Goal: Book appointment/travel/reservation

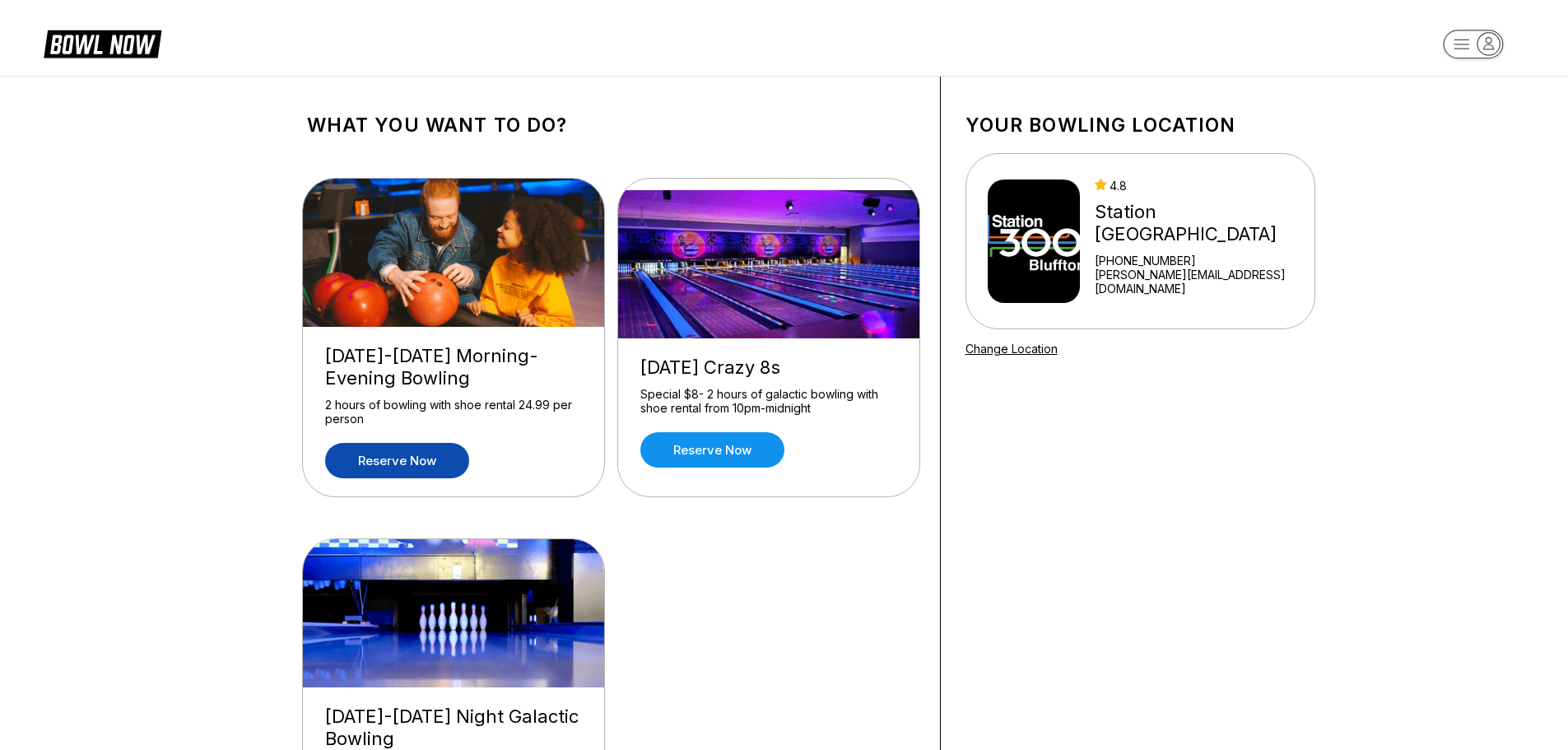
click at [450, 453] on link "Reserve now" at bounding box center [397, 461] width 144 height 35
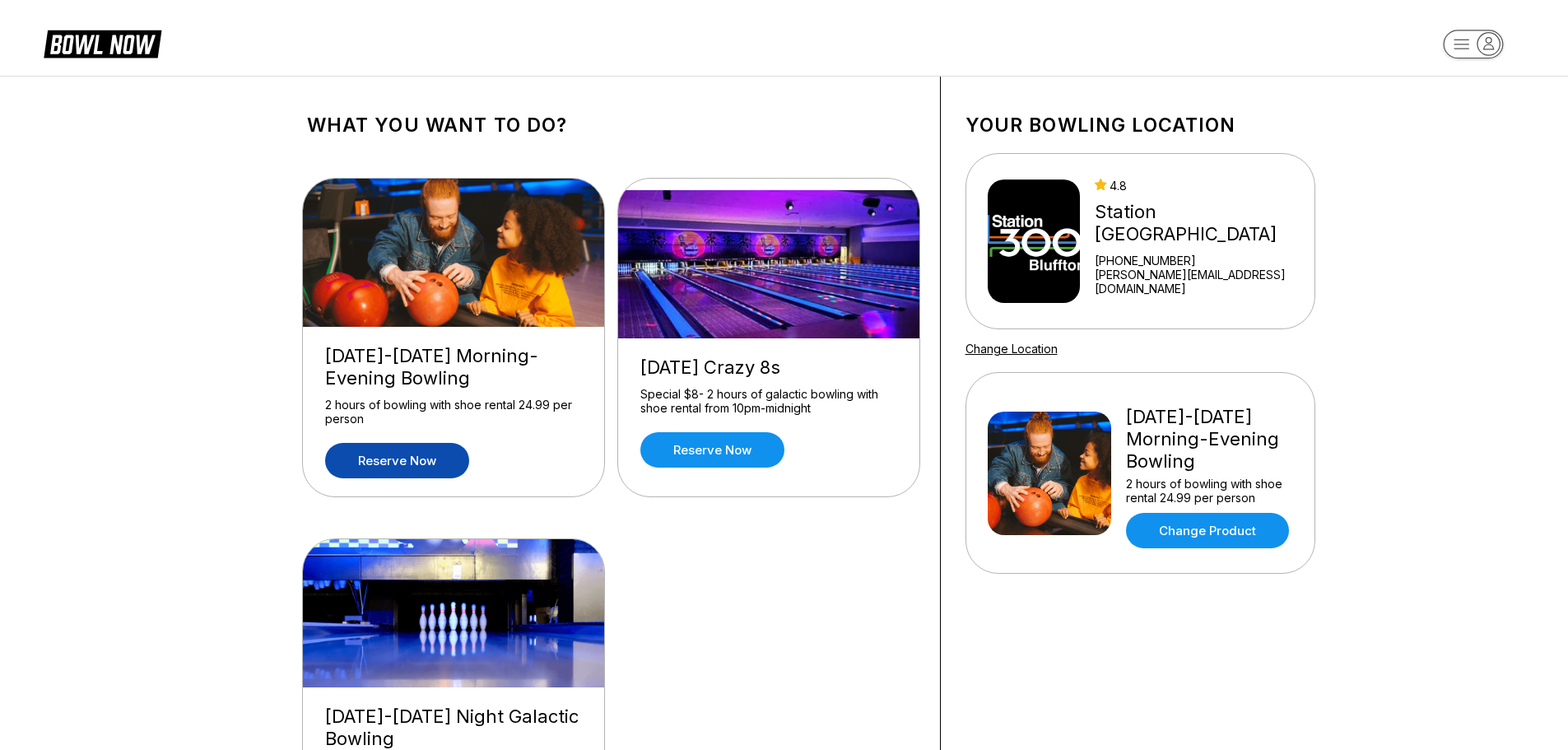
scroll to position [83, 0]
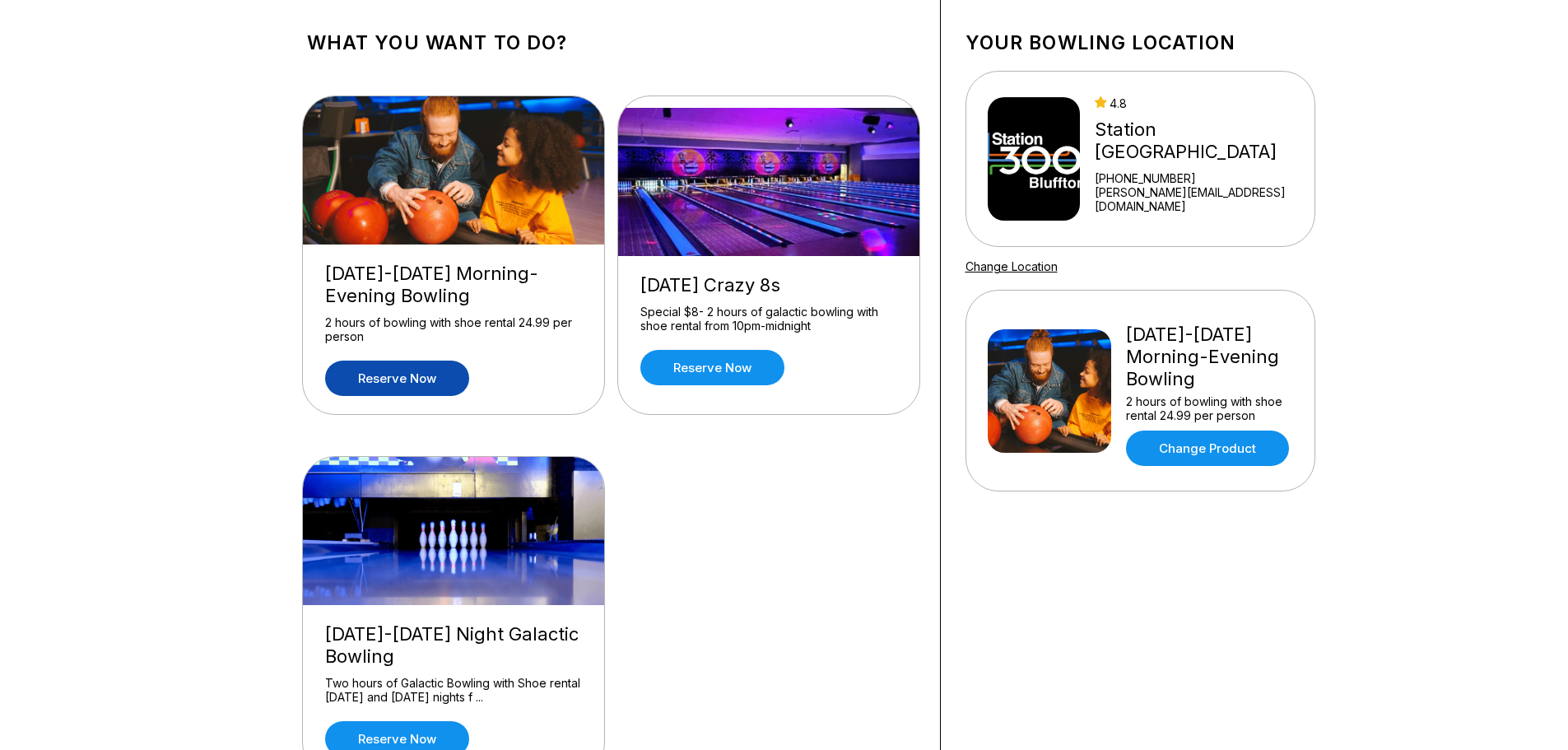
click at [427, 383] on link "Reserve now" at bounding box center [397, 378] width 144 height 35
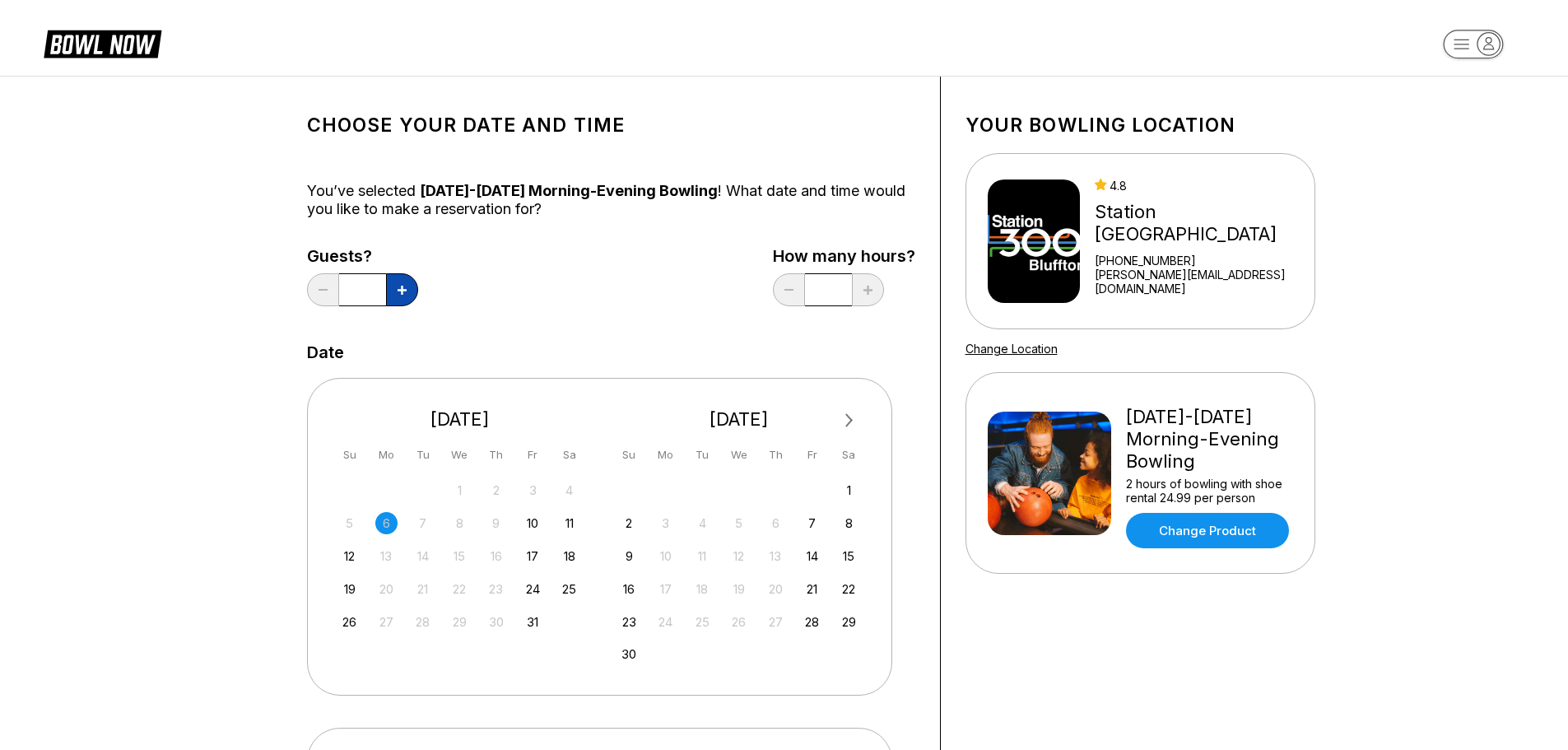
click at [396, 294] on button at bounding box center [402, 289] width 32 height 33
click at [396, 294] on button at bounding box center [402, 289] width 32 height 33
type input "*"
click at [568, 520] on div "11" at bounding box center [569, 523] width 23 height 23
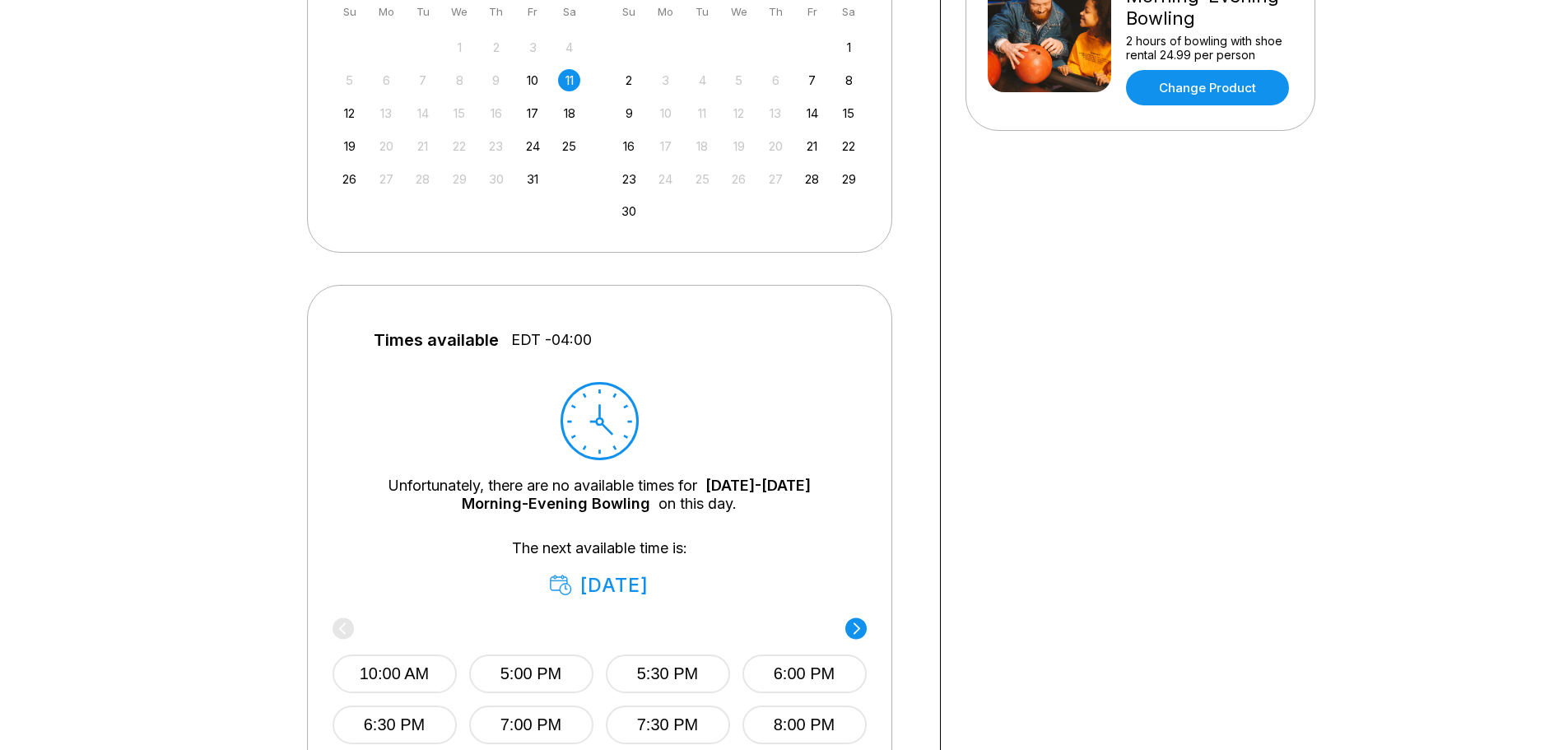
scroll to position [330, 0]
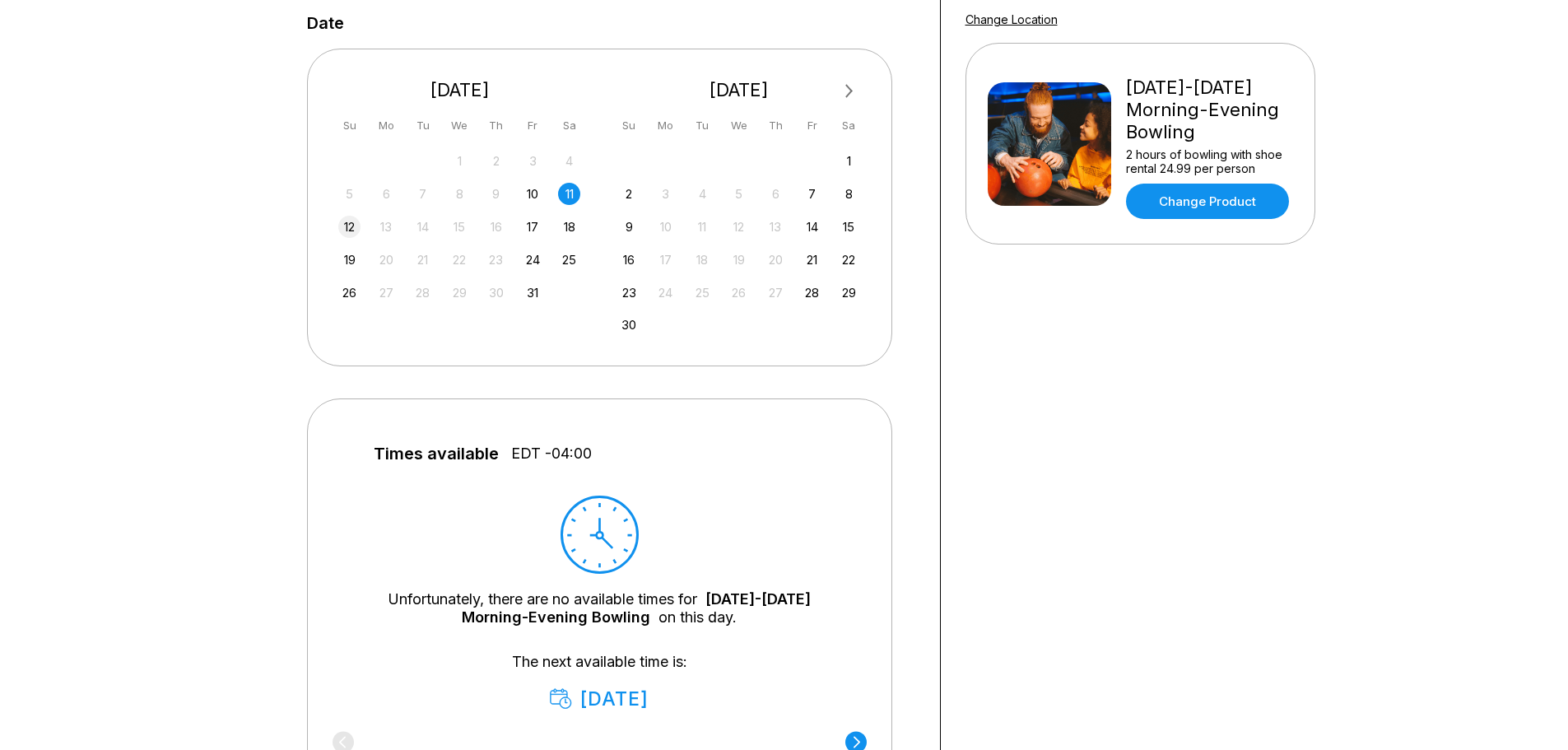
click at [347, 224] on div "12" at bounding box center [349, 226] width 23 height 23
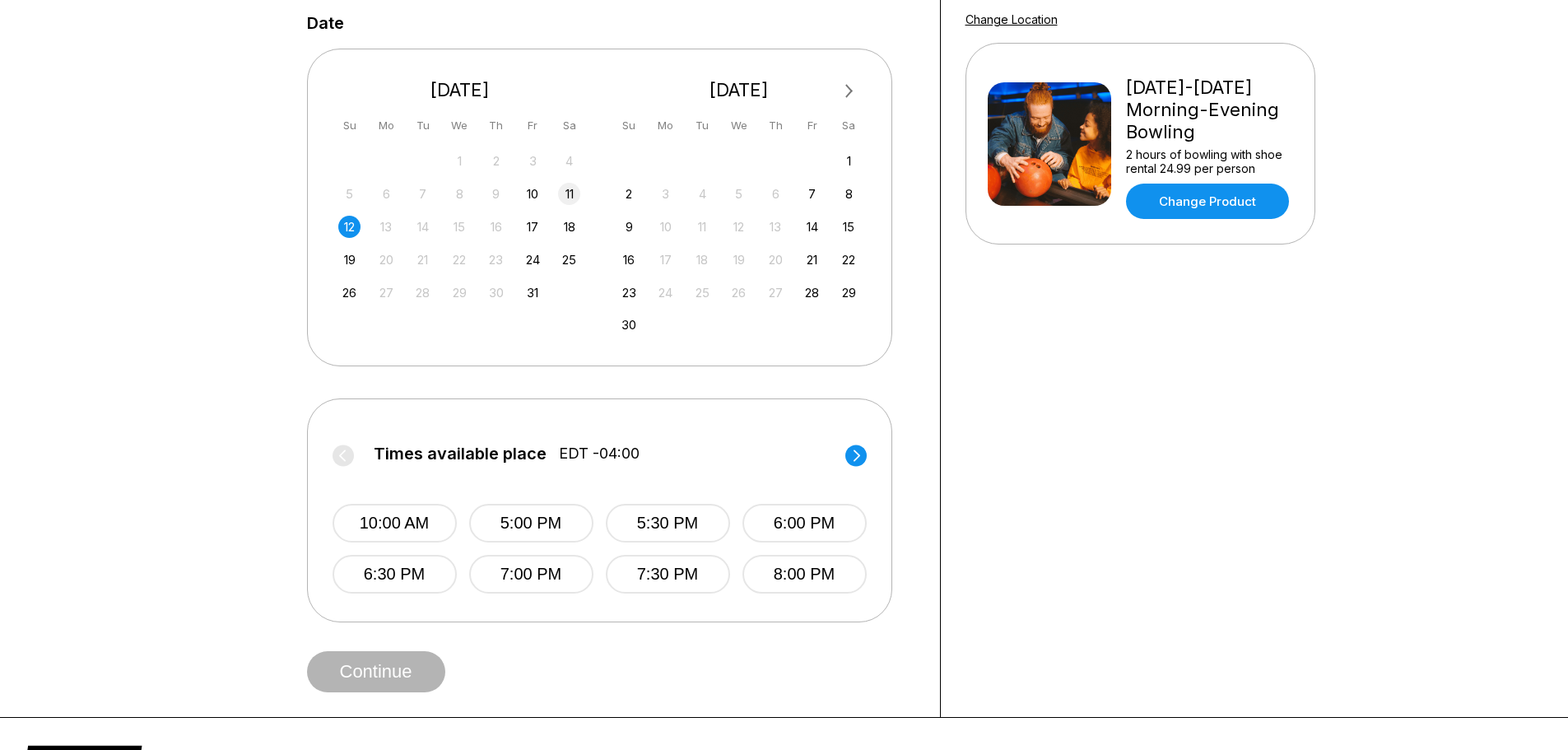
click at [578, 190] on div "11" at bounding box center [569, 194] width 23 height 23
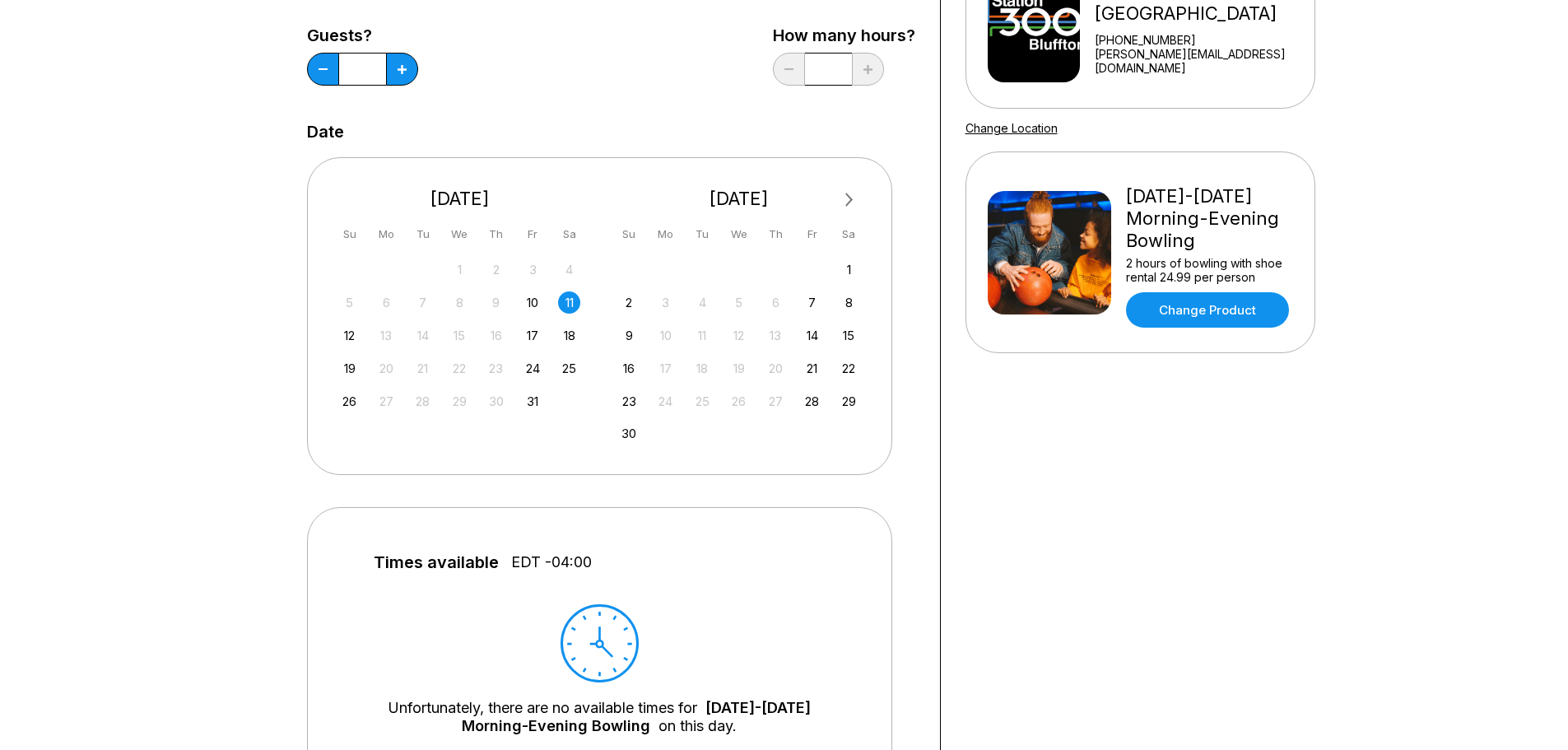
scroll to position [0, 0]
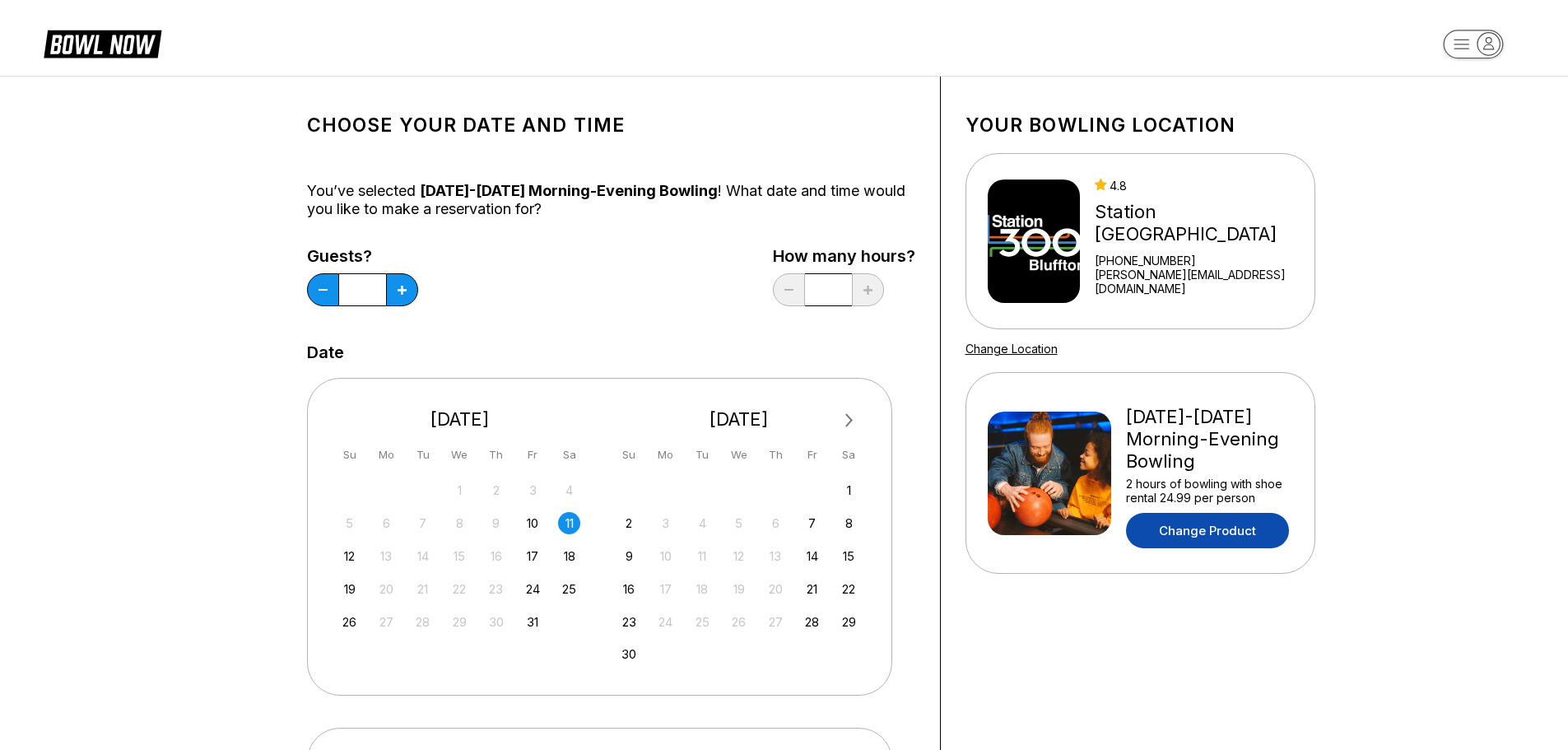
click at [1224, 524] on link "Change Product" at bounding box center [1208, 531] width 163 height 35
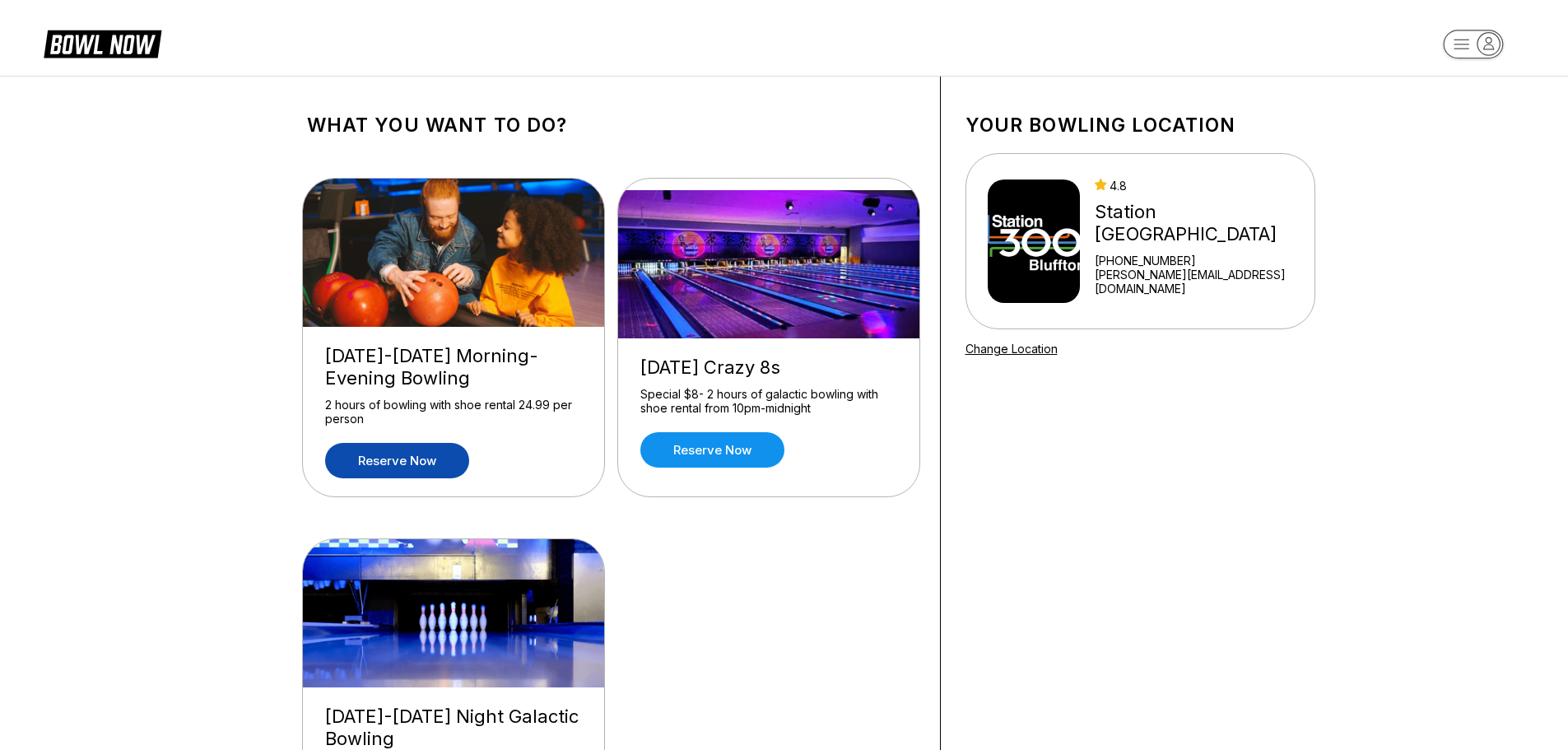
click at [421, 471] on link "Reserve now" at bounding box center [397, 461] width 144 height 35
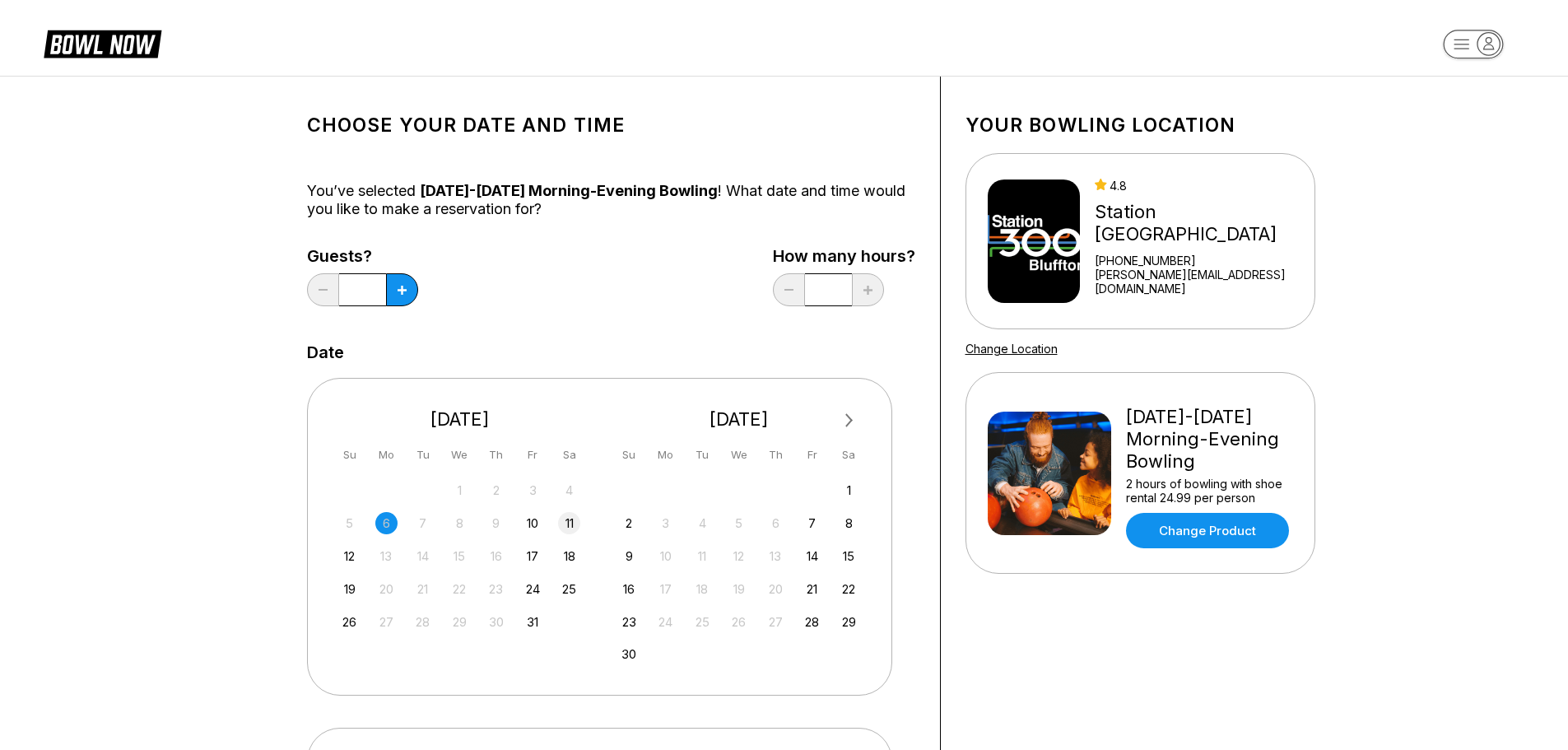
click at [568, 526] on div "11" at bounding box center [569, 523] width 23 height 23
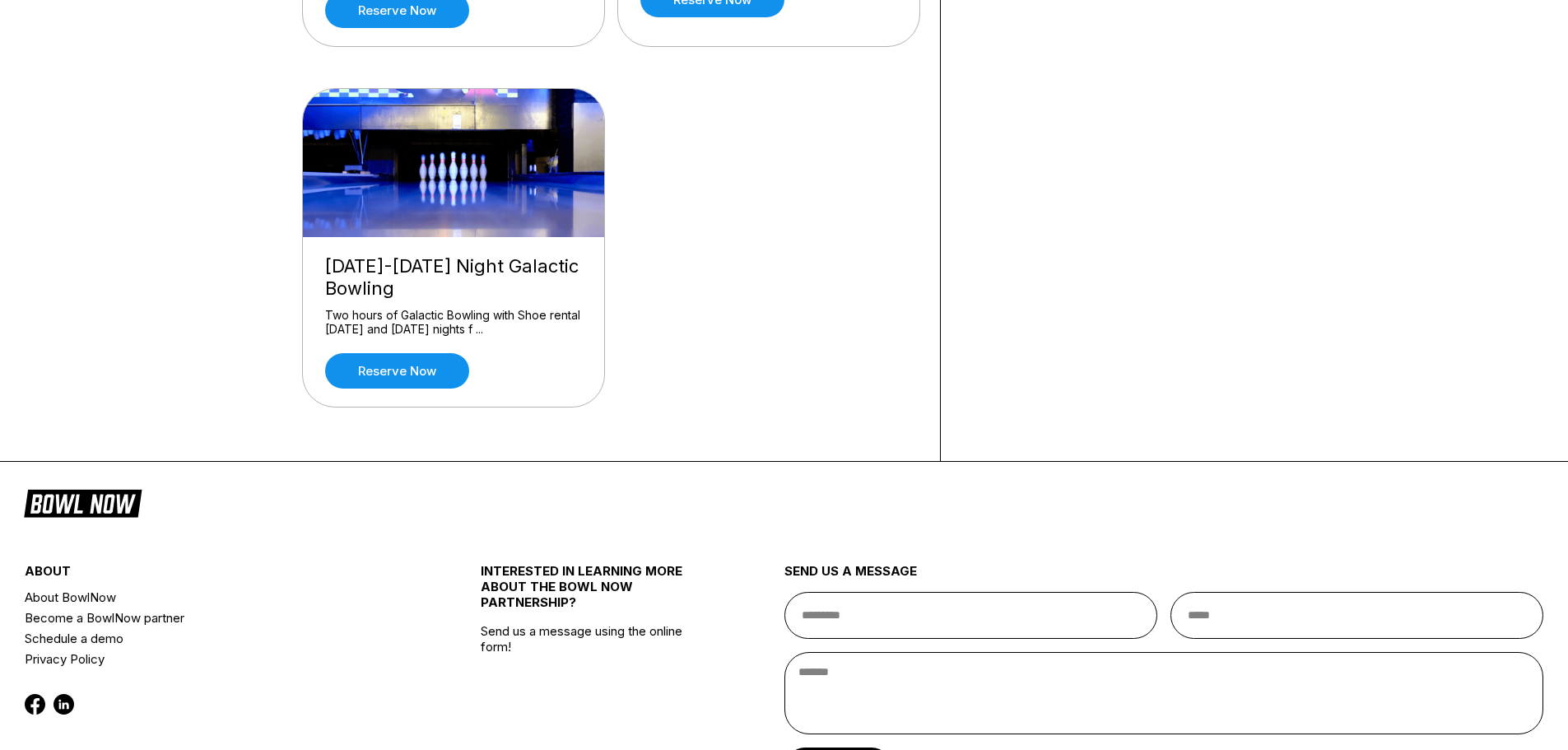
scroll to position [494, 0]
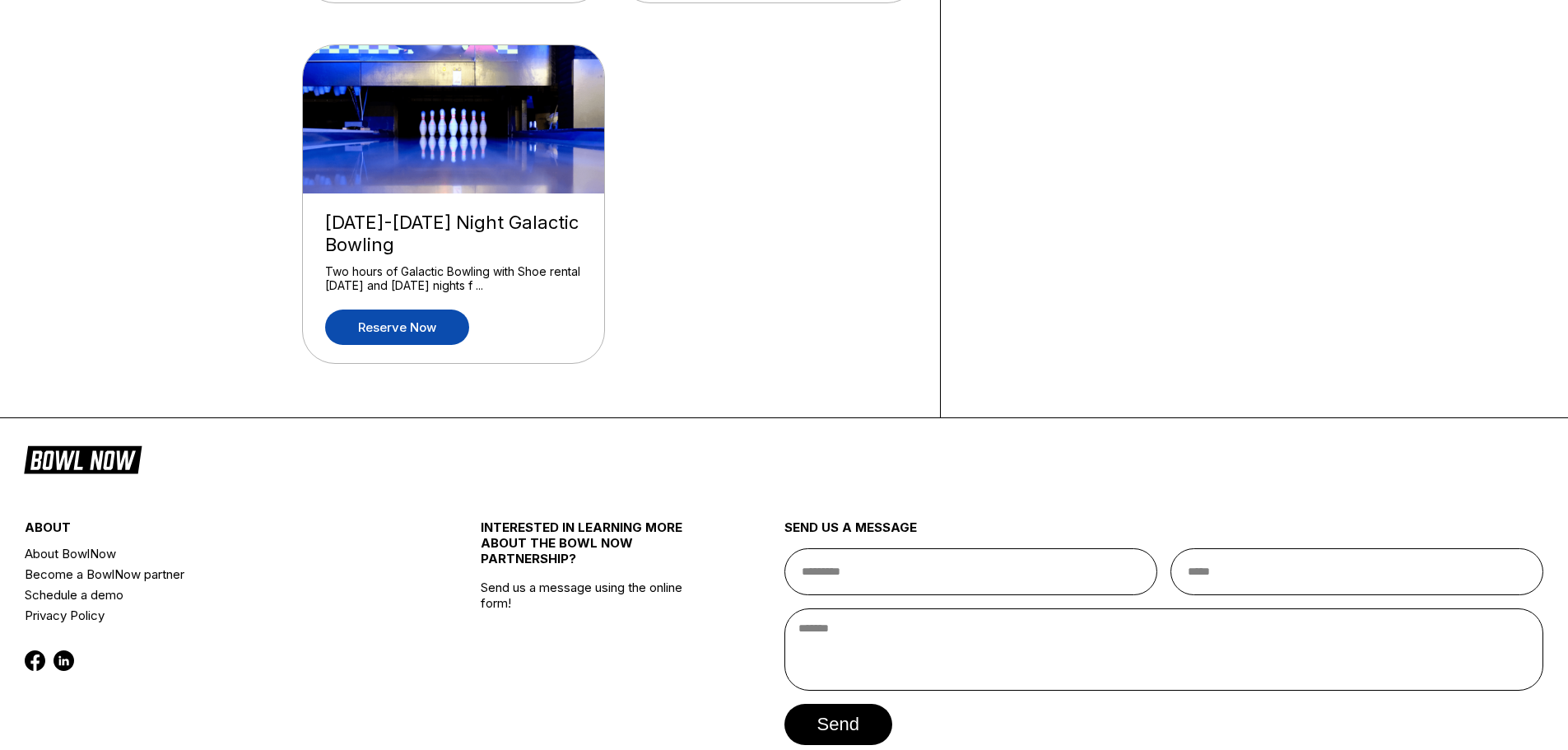
click at [411, 312] on link "Reserve now" at bounding box center [397, 327] width 144 height 35
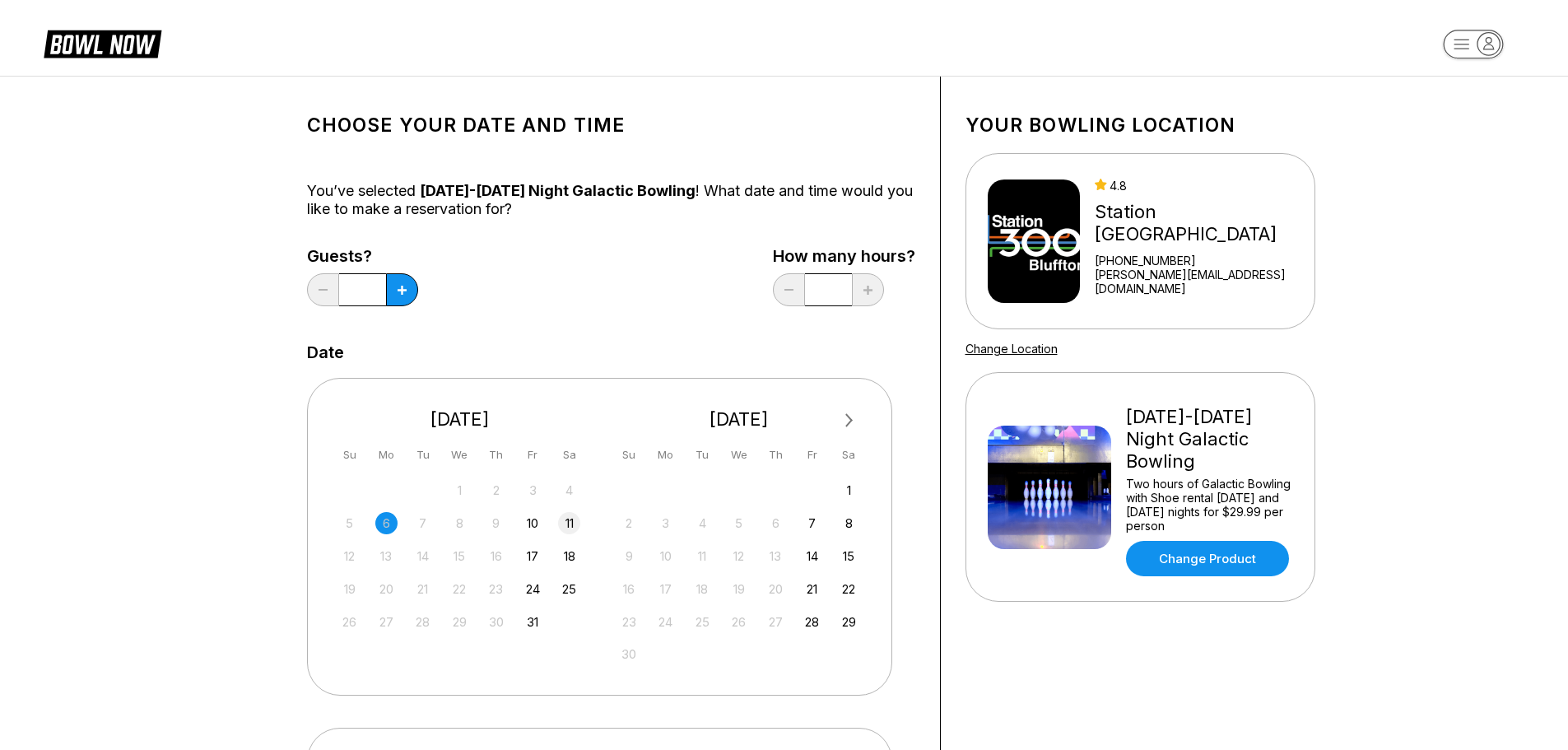
click at [574, 523] on div "11" at bounding box center [569, 523] width 23 height 23
click at [1231, 548] on link "Change Product" at bounding box center [1208, 558] width 163 height 35
